Goal: Use online tool/utility: Utilize a website feature to perform a specific function

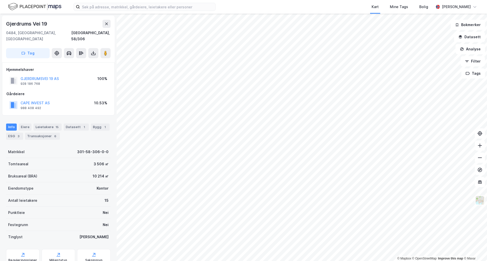
scroll to position [15, 0]
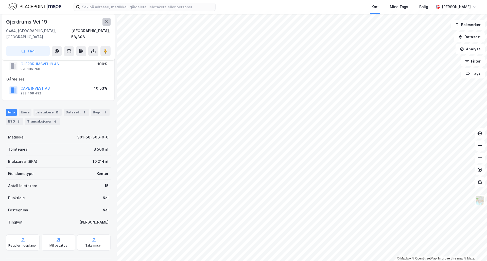
click at [109, 21] on button at bounding box center [106, 22] width 8 height 8
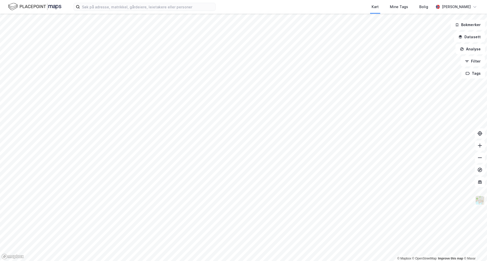
click at [478, 200] on img at bounding box center [480, 201] width 10 height 10
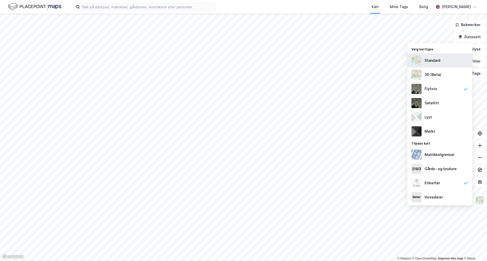
click at [424, 56] on div "Standard" at bounding box center [439, 61] width 65 height 14
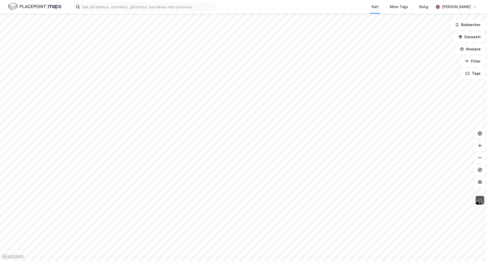
click at [481, 202] on img at bounding box center [480, 201] width 10 height 10
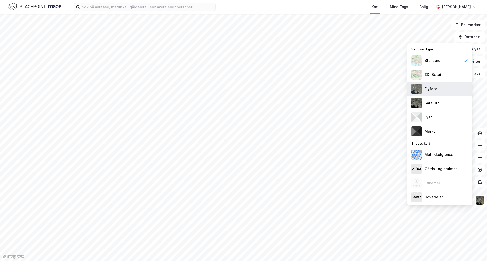
click at [434, 88] on div "Flyfoto" at bounding box center [431, 89] width 13 height 6
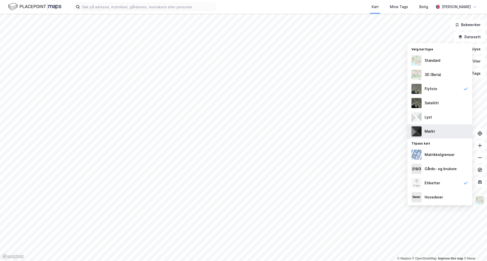
click at [439, 132] on div "Mørkt" at bounding box center [439, 132] width 65 height 14
click at [431, 115] on div "Lyst" at bounding box center [428, 117] width 7 height 6
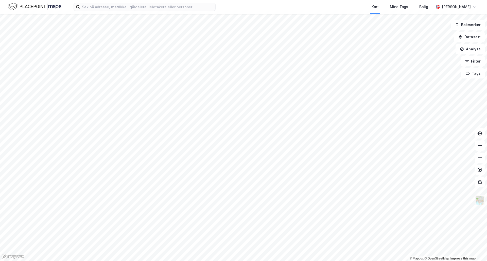
click at [479, 201] on img at bounding box center [480, 201] width 10 height 10
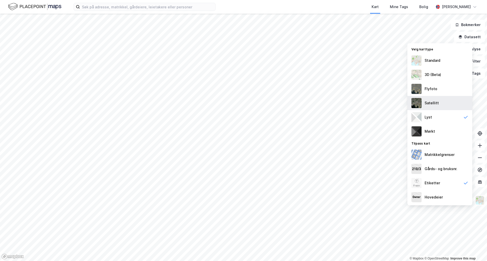
click at [441, 101] on div "Satellitt" at bounding box center [439, 103] width 65 height 14
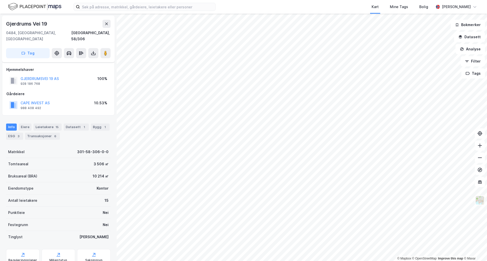
scroll to position [15, 0]
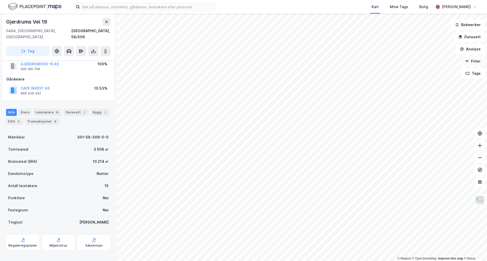
click at [475, 61] on button "Filter" at bounding box center [473, 61] width 24 height 10
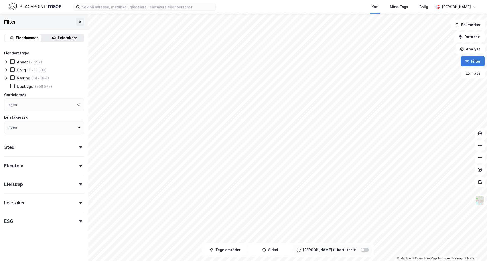
click at [475, 60] on button "Filter" at bounding box center [473, 61] width 24 height 10
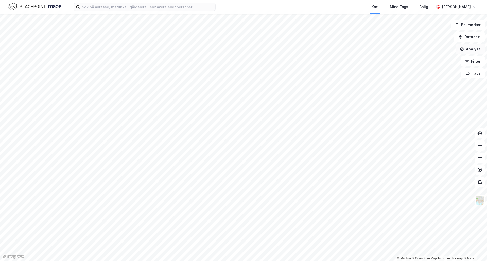
click at [474, 52] on button "Analyse" at bounding box center [470, 49] width 29 height 10
click at [414, 92] on div "Reisetidsanalyse" at bounding box center [426, 91] width 44 height 4
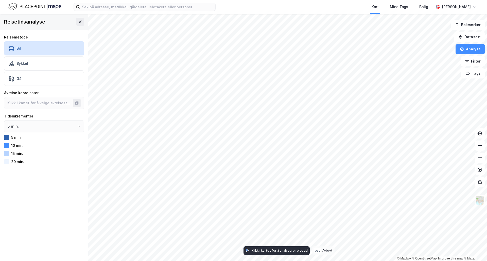
type input "59.95649386801961, 10.764603318178871"
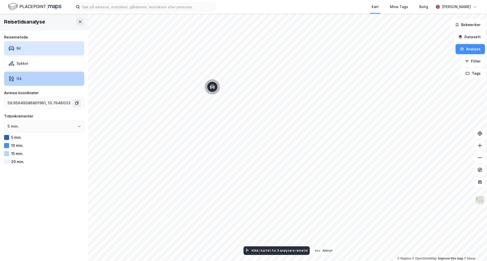
click at [29, 80] on div "Gå" at bounding box center [44, 79] width 80 height 14
